Goal: Understand process/instructions: Learn how to perform a task or action

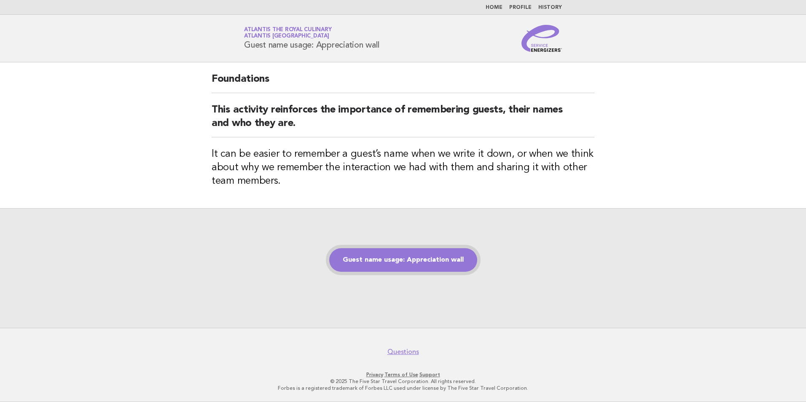
click at [424, 260] on link "Guest name usage: Appreciation wall" at bounding box center [403, 260] width 148 height 24
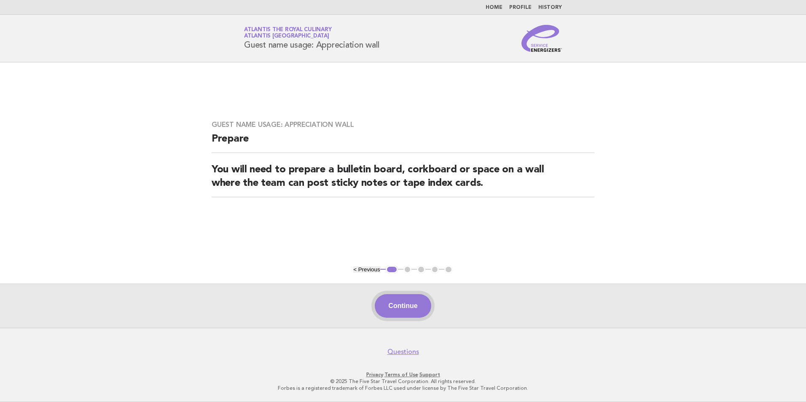
click at [403, 303] on button "Continue" at bounding box center [403, 306] width 56 height 24
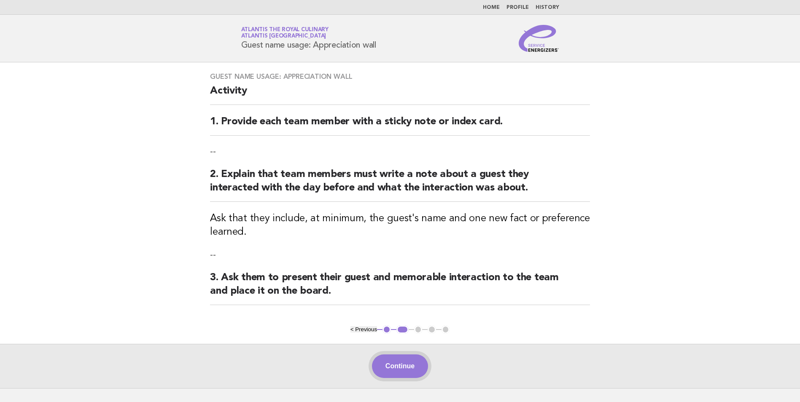
click at [403, 362] on button "Continue" at bounding box center [400, 366] width 56 height 24
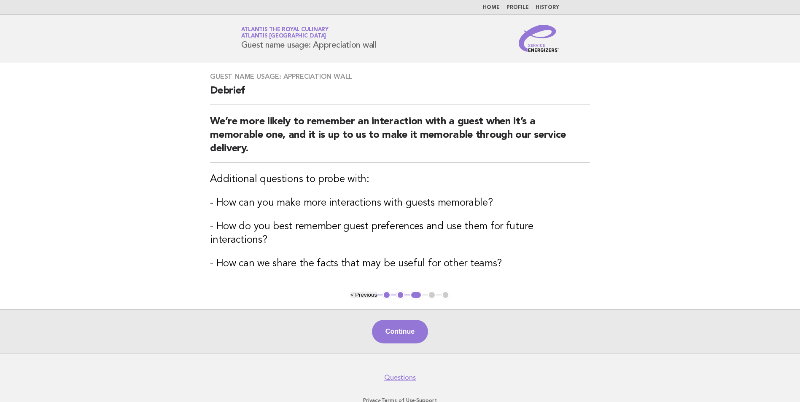
click at [392, 322] on button "Continue" at bounding box center [400, 332] width 56 height 24
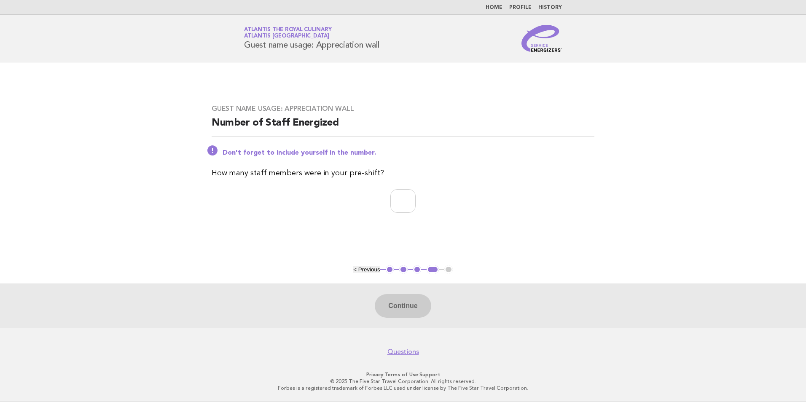
click at [404, 307] on div "Continue" at bounding box center [403, 306] width 806 height 44
